Goal: Transaction & Acquisition: Purchase product/service

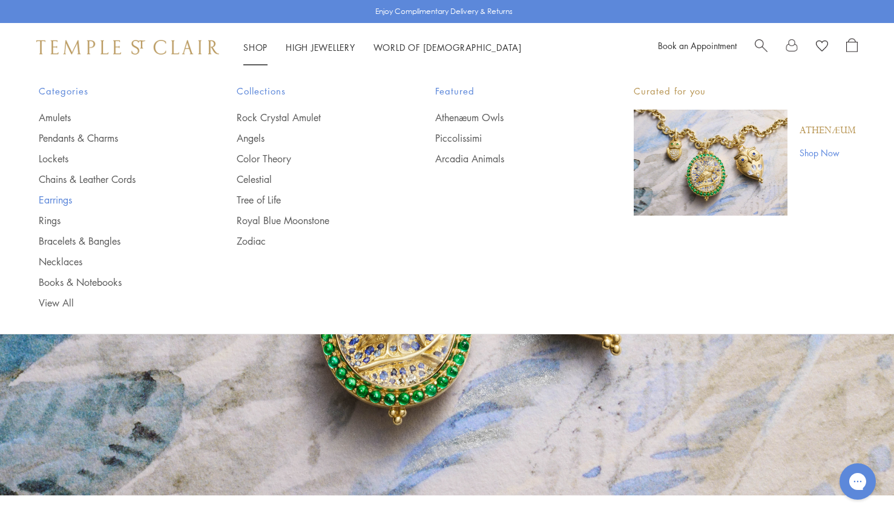
click at [58, 203] on link "Earrings" at bounding box center [114, 199] width 150 height 13
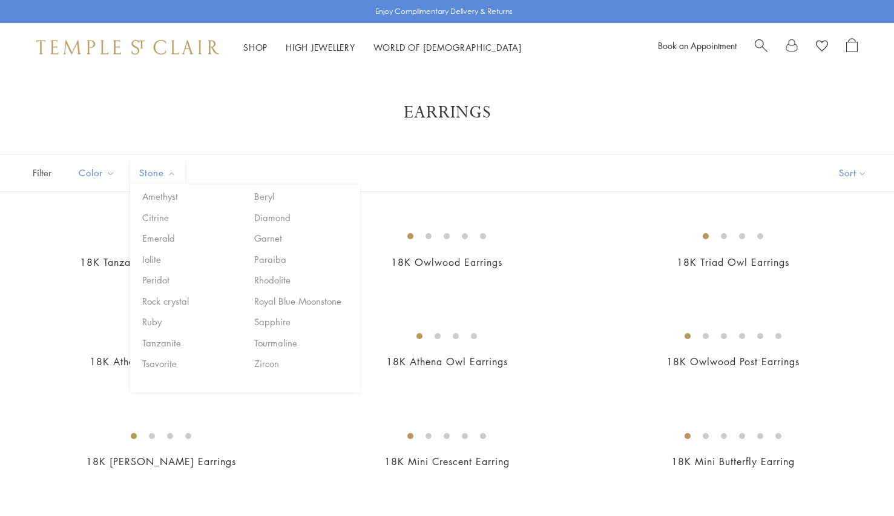
click at [150, 173] on span "Stone" at bounding box center [159, 172] width 52 height 15
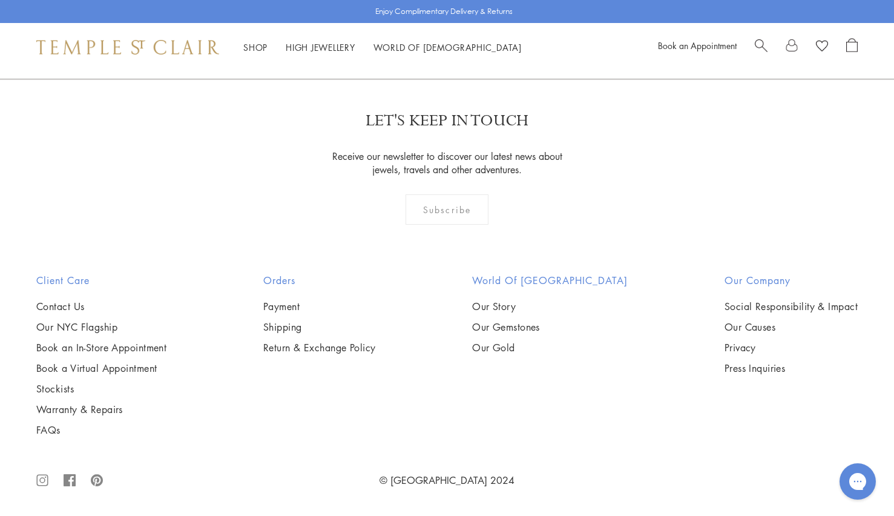
scroll to position [4743, 0]
click at [0, 0] on img at bounding box center [0, 0] width 0 height 0
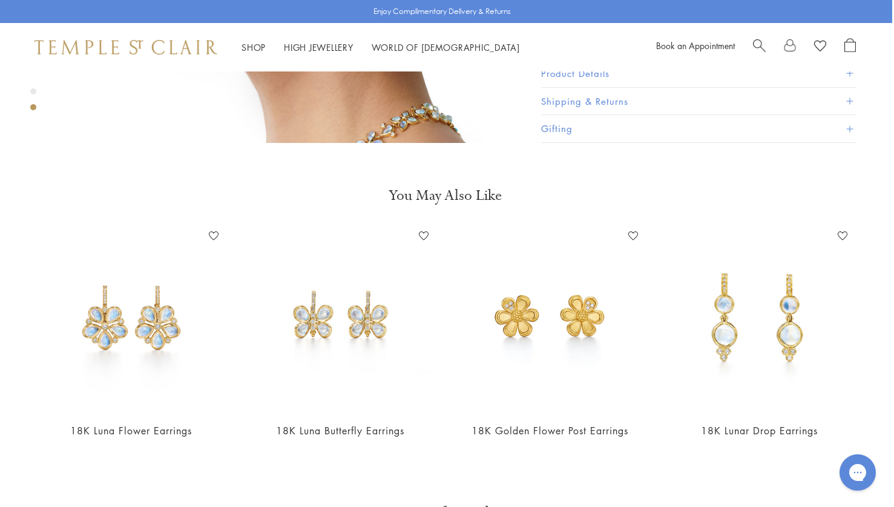
scroll to position [882, 2]
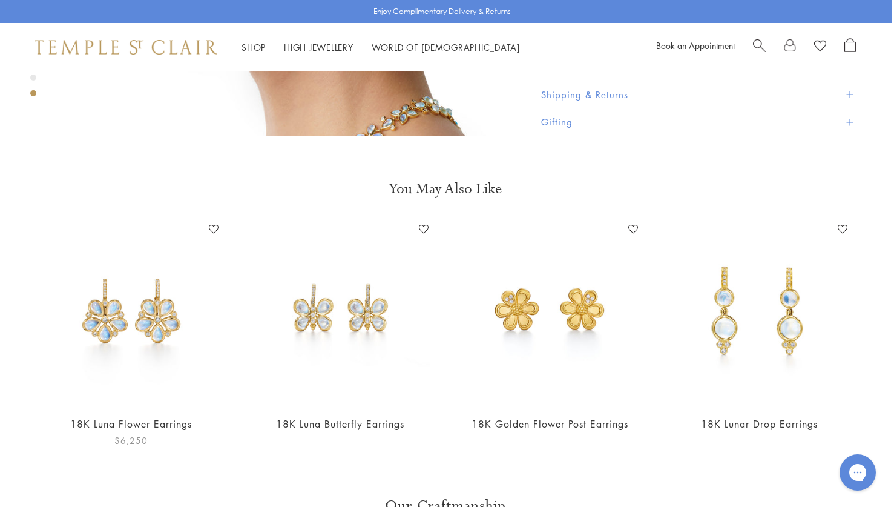
click at [107, 310] on img at bounding box center [130, 312] width 185 height 185
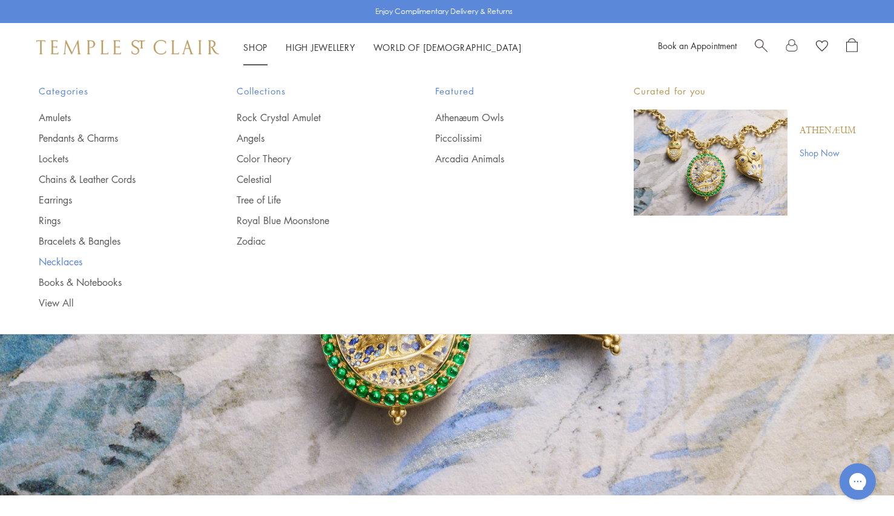
click at [53, 263] on link "Necklaces" at bounding box center [114, 261] width 150 height 13
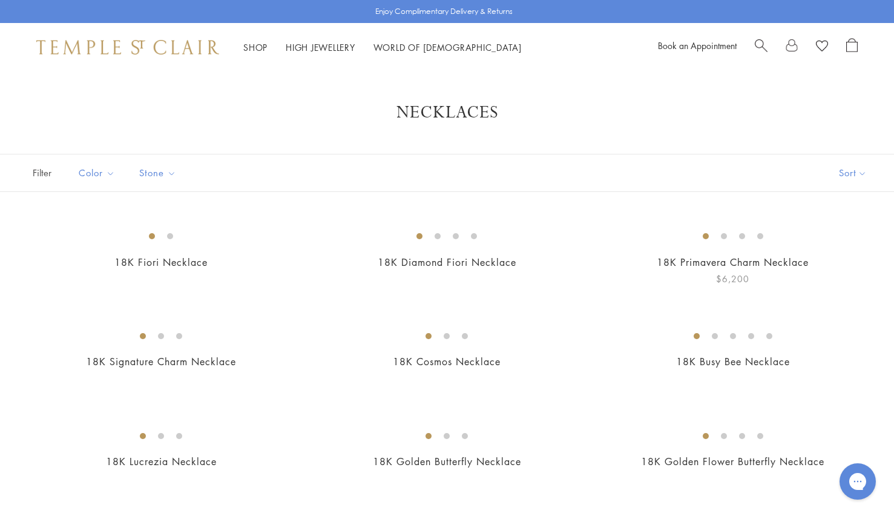
click at [0, 0] on img at bounding box center [0, 0] width 0 height 0
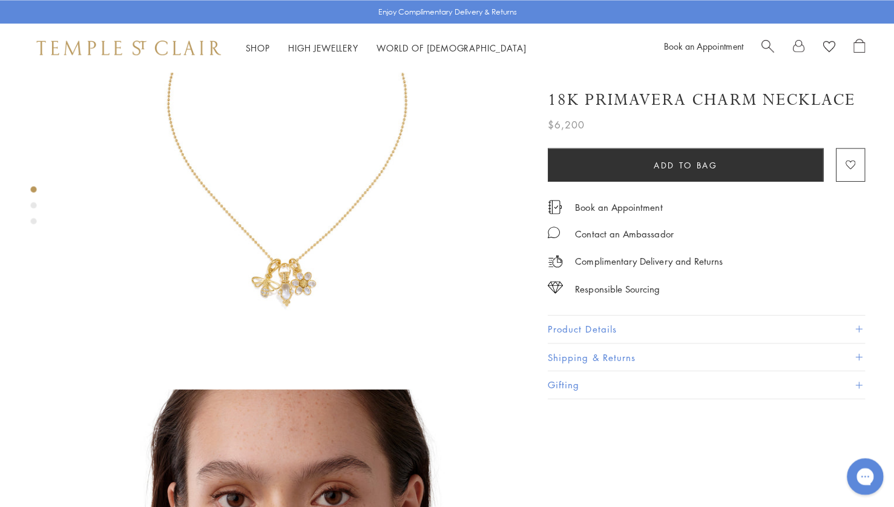
scroll to position [167, 0]
click at [587, 156] on button "Add to bag" at bounding box center [680, 162] width 274 height 33
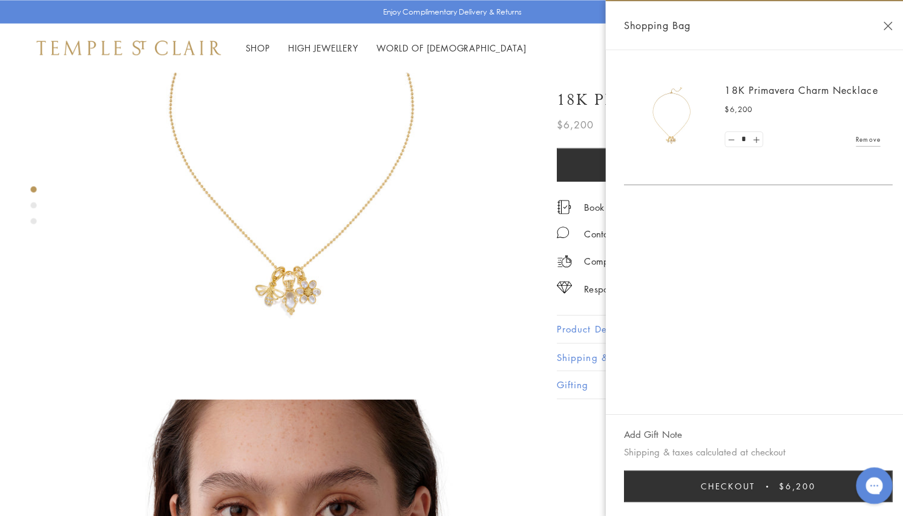
click at [880, 28] on button "Close Shopping Bag" at bounding box center [880, 25] width 9 height 9
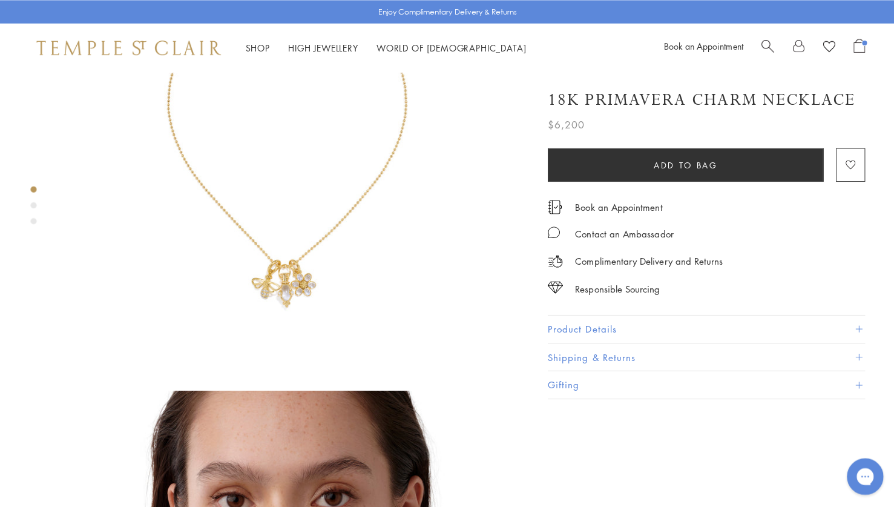
click at [252, 51] on link "Shop Shop" at bounding box center [255, 47] width 24 height 12
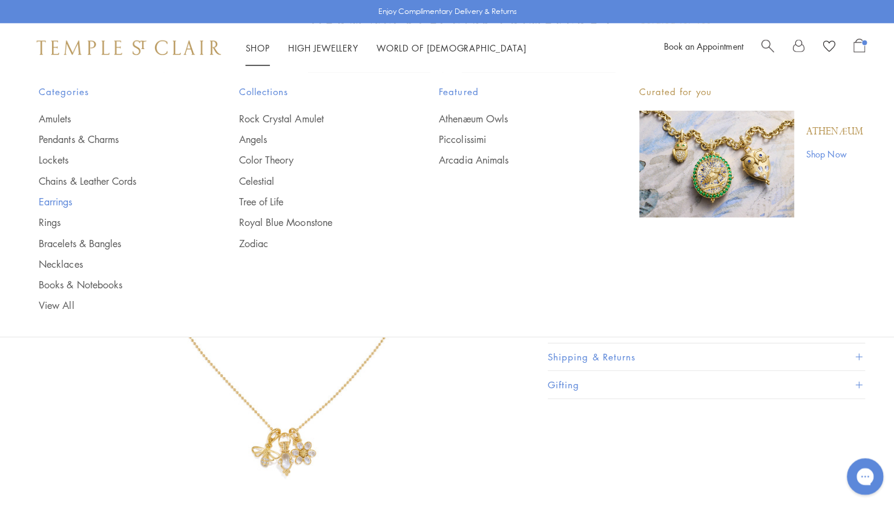
click at [47, 199] on link "Earrings" at bounding box center [114, 199] width 150 height 13
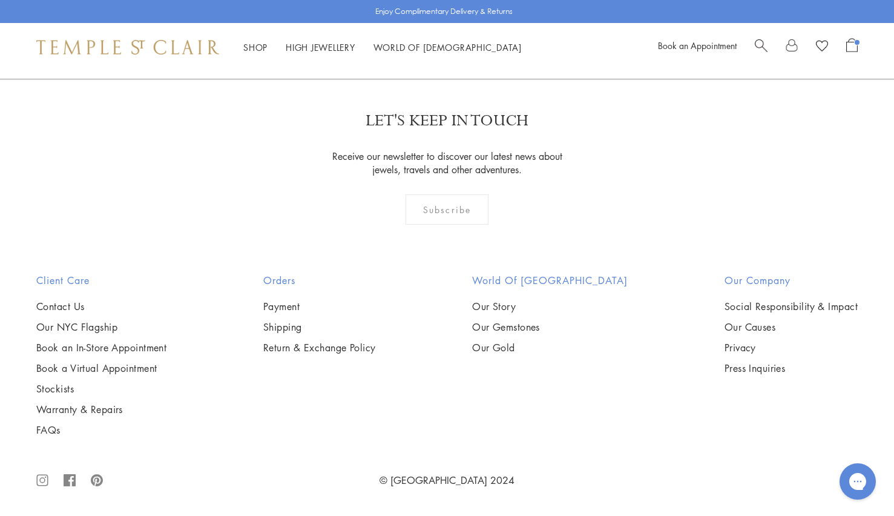
scroll to position [2196, 0]
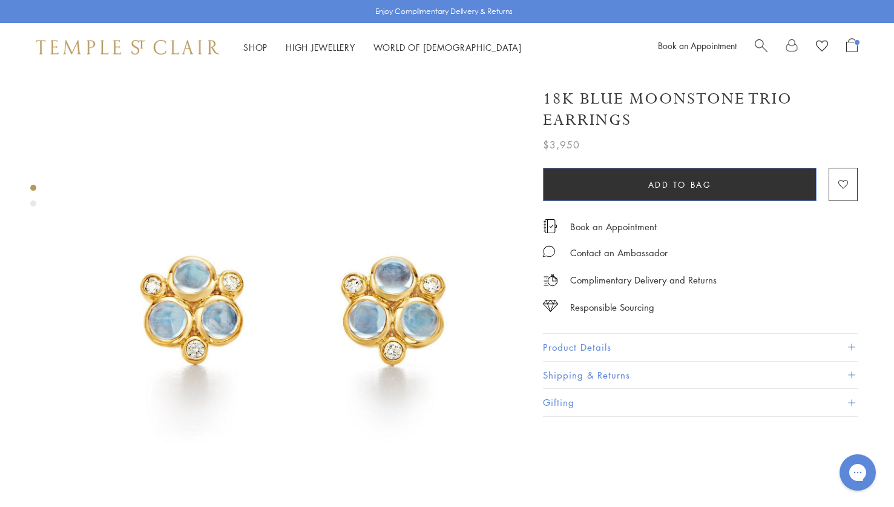
click at [596, 179] on button "Add to bag" at bounding box center [680, 184] width 274 height 33
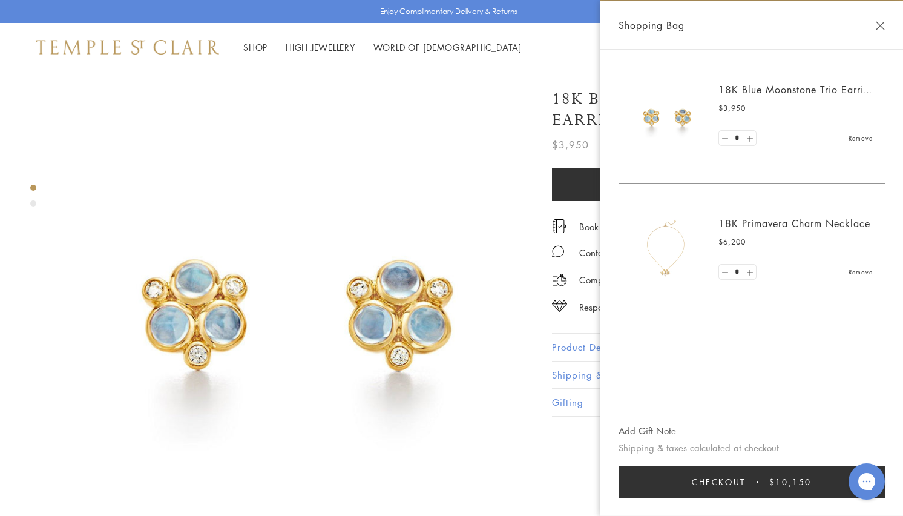
click at [378, 401] on img at bounding box center [297, 307] width 473 height 473
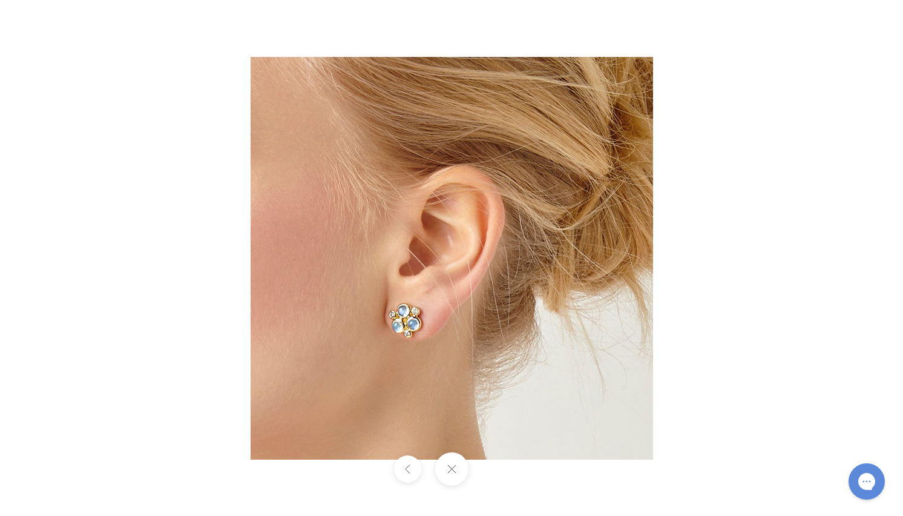
click at [496, 466] on div at bounding box center [451, 468] width 903 height 33
click at [449, 467] on button at bounding box center [451, 468] width 33 height 33
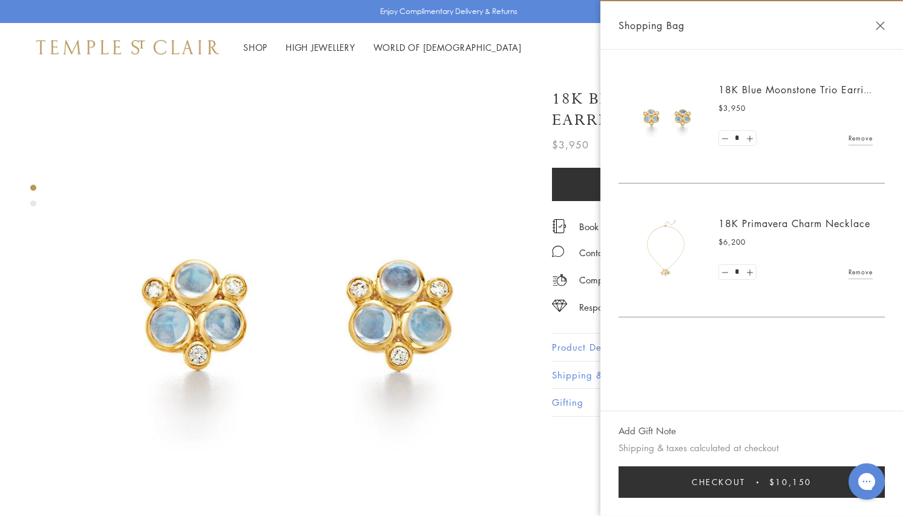
click at [877, 28] on button "Close Shopping Bag" at bounding box center [880, 25] width 9 height 9
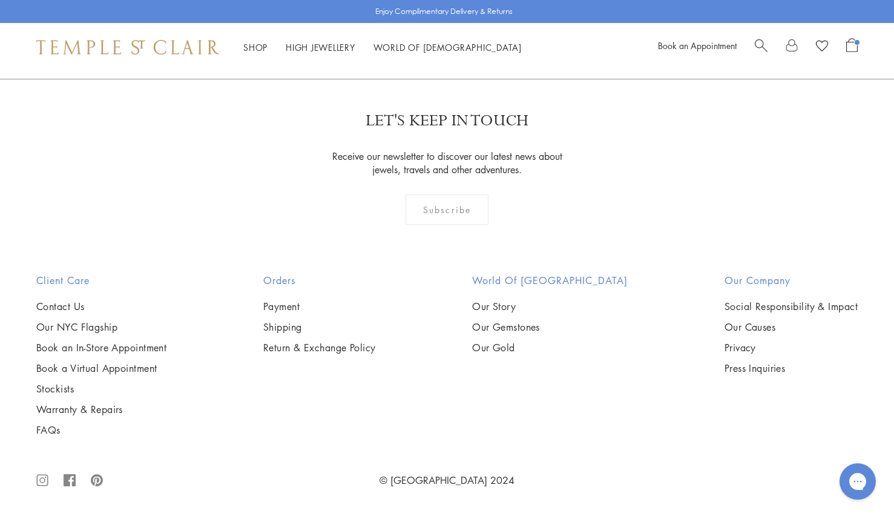
scroll to position [4801, 0]
click at [0, 0] on img at bounding box center [0, 0] width 0 height 0
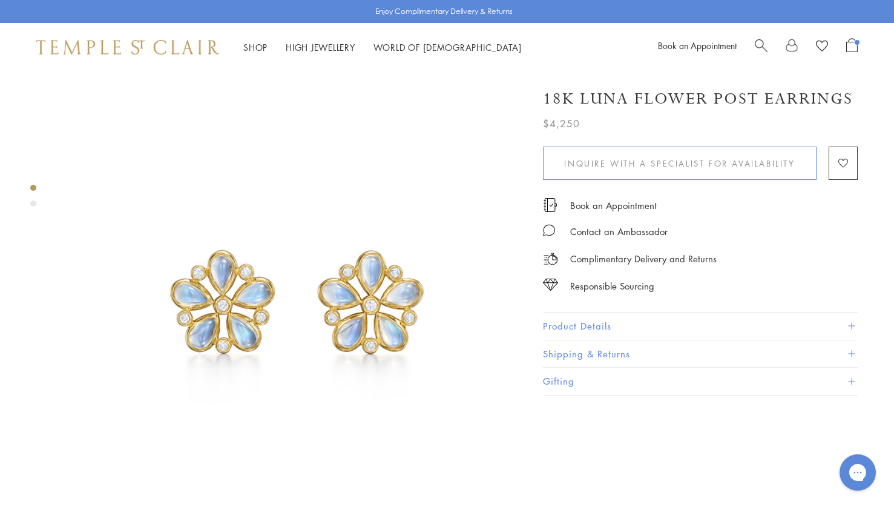
click at [576, 168] on button "Inquire With A Specialist for Availability" at bounding box center [680, 162] width 274 height 33
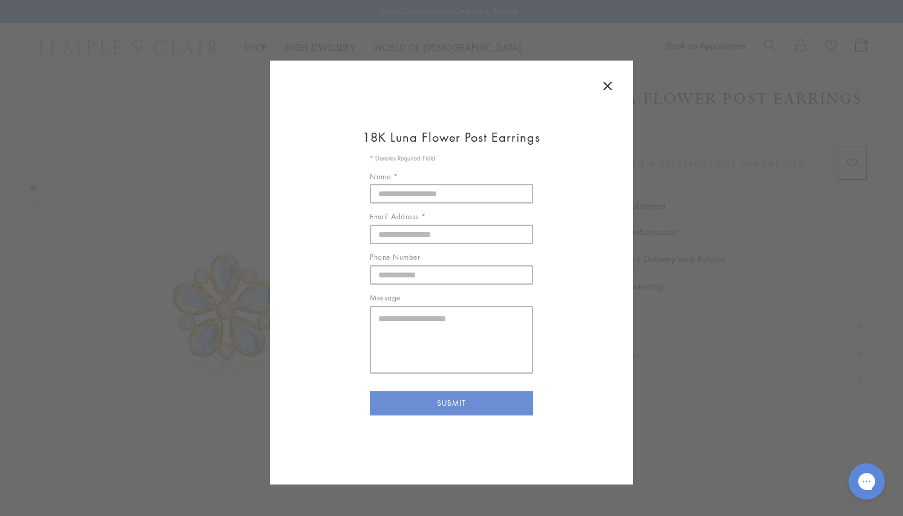
click at [601, 82] on icon at bounding box center [608, 86] width 15 height 15
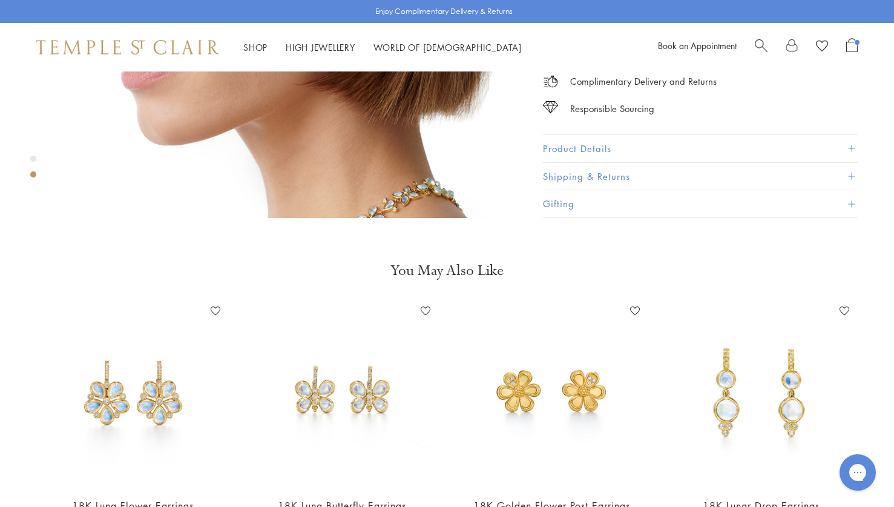
scroll to position [801, 0]
